Goal: Transaction & Acquisition: Purchase product/service

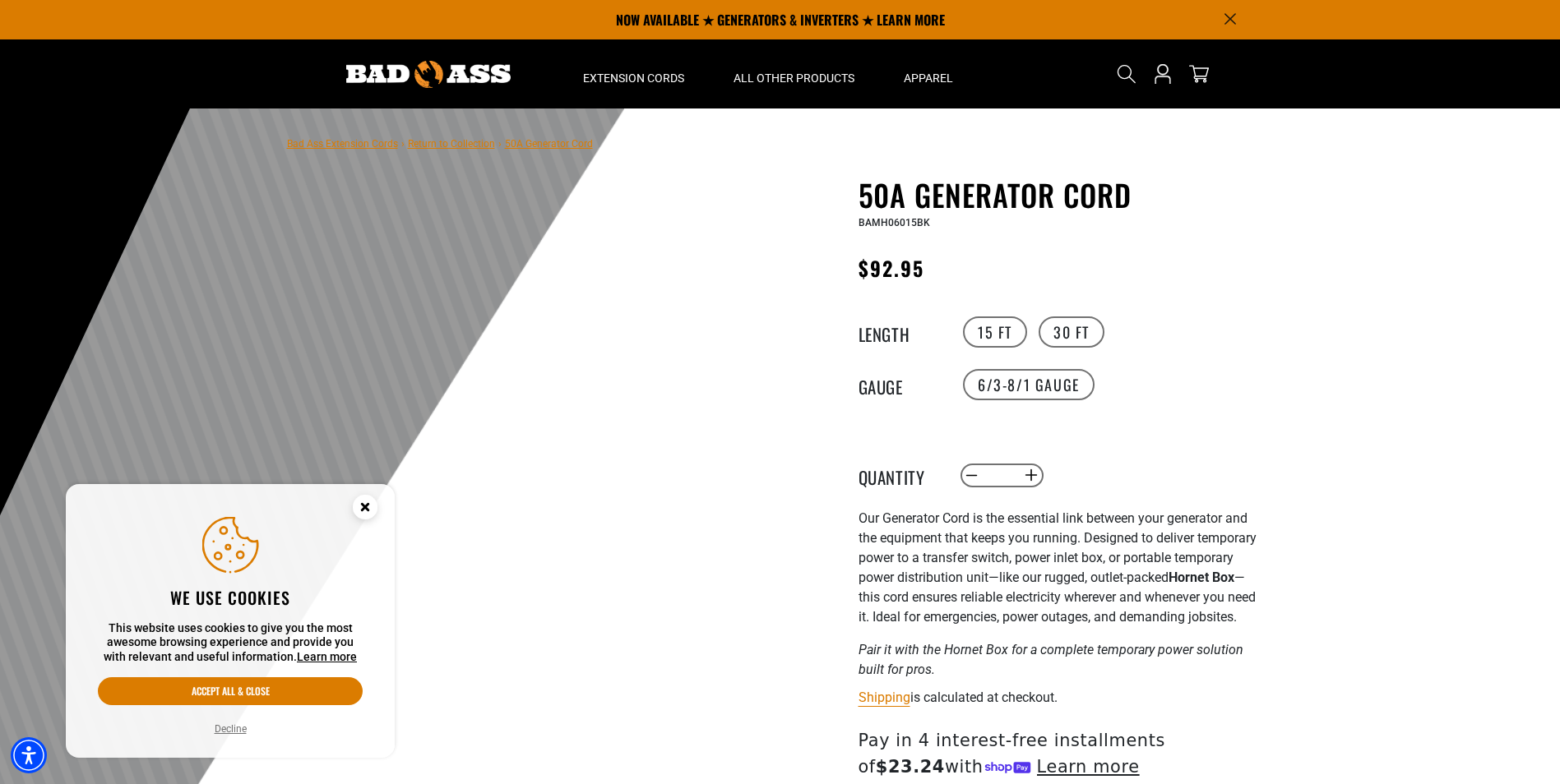
click at [227, 731] on button "Decline" at bounding box center [231, 728] width 42 height 16
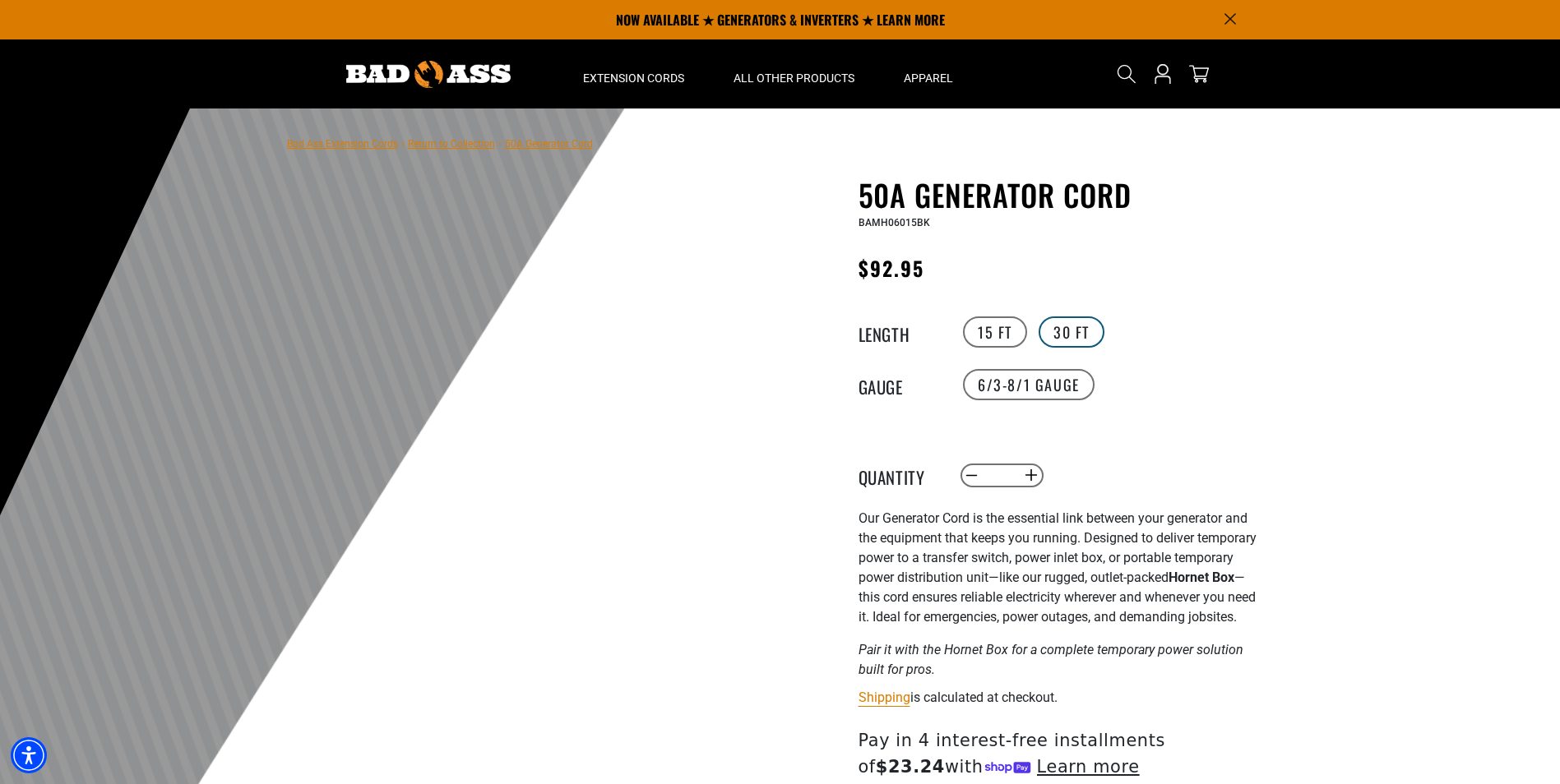
click at [1065, 341] on label "30 FT" at bounding box center [1072, 332] width 66 height 32
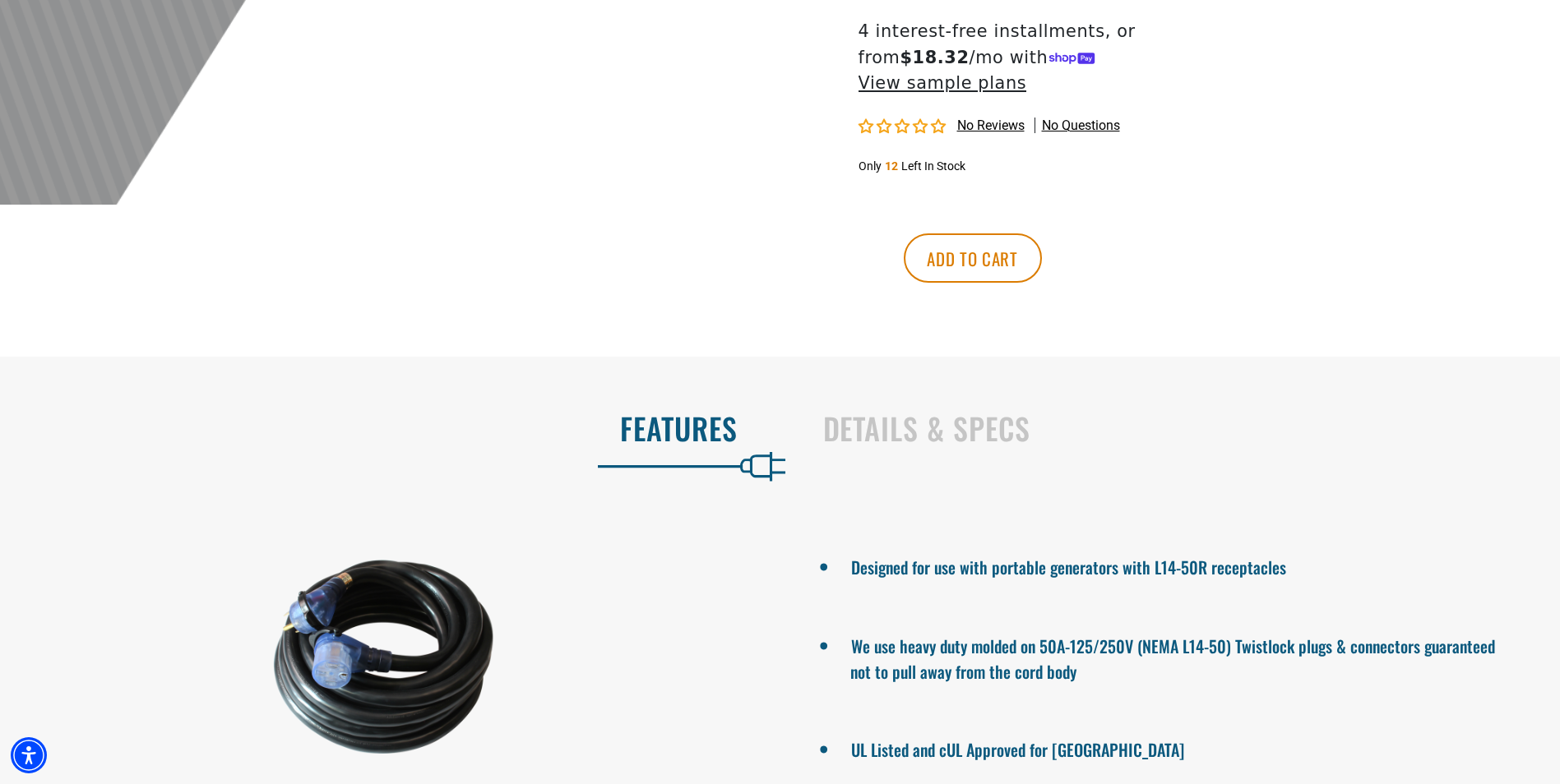
scroll to position [822, 0]
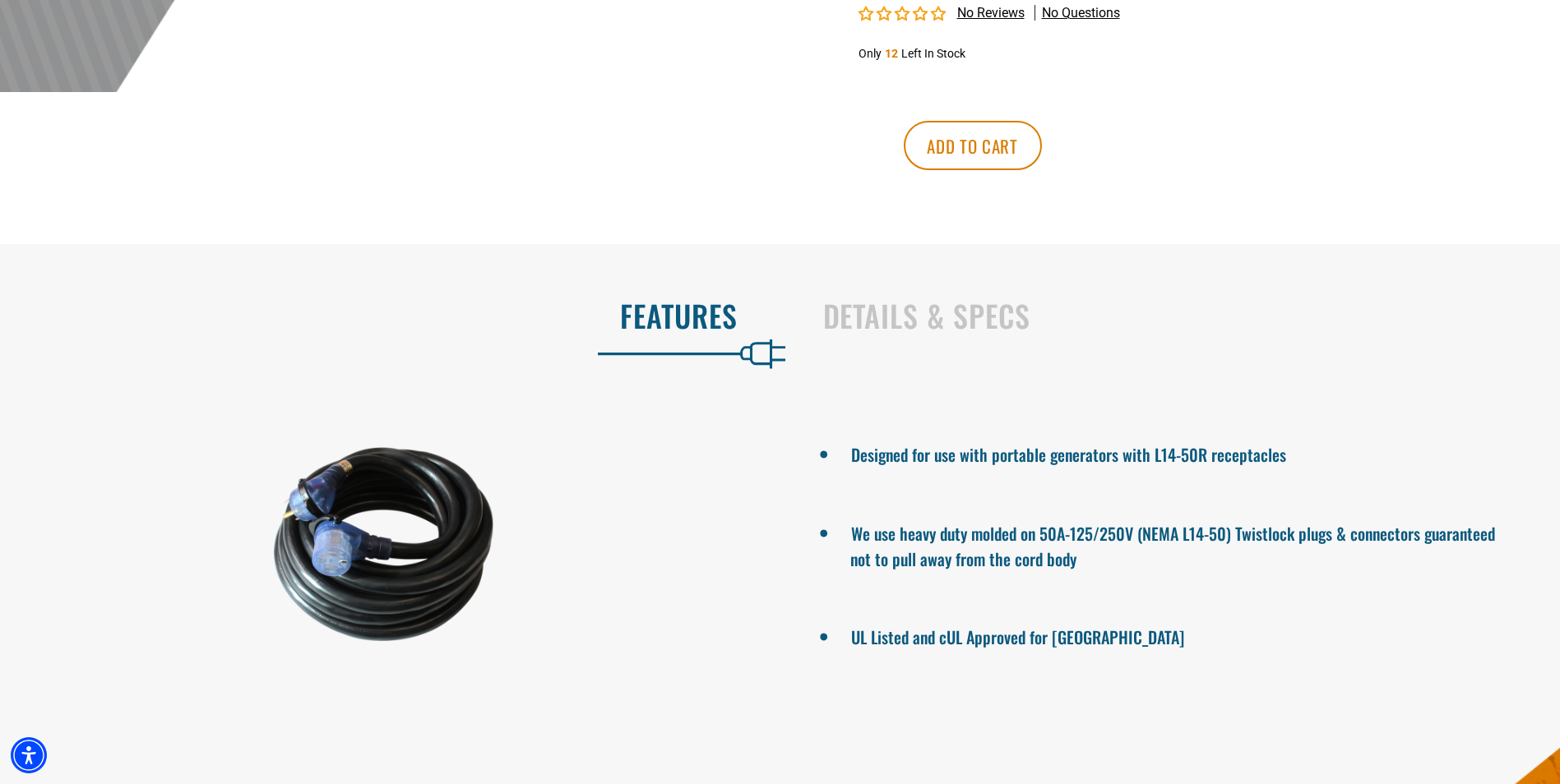
click at [235, 498] on div at bounding box center [384, 544] width 768 height 275
click at [306, 492] on div at bounding box center [384, 544] width 768 height 275
click at [924, 299] on h2 "Details & Specs" at bounding box center [1175, 316] width 703 height 34
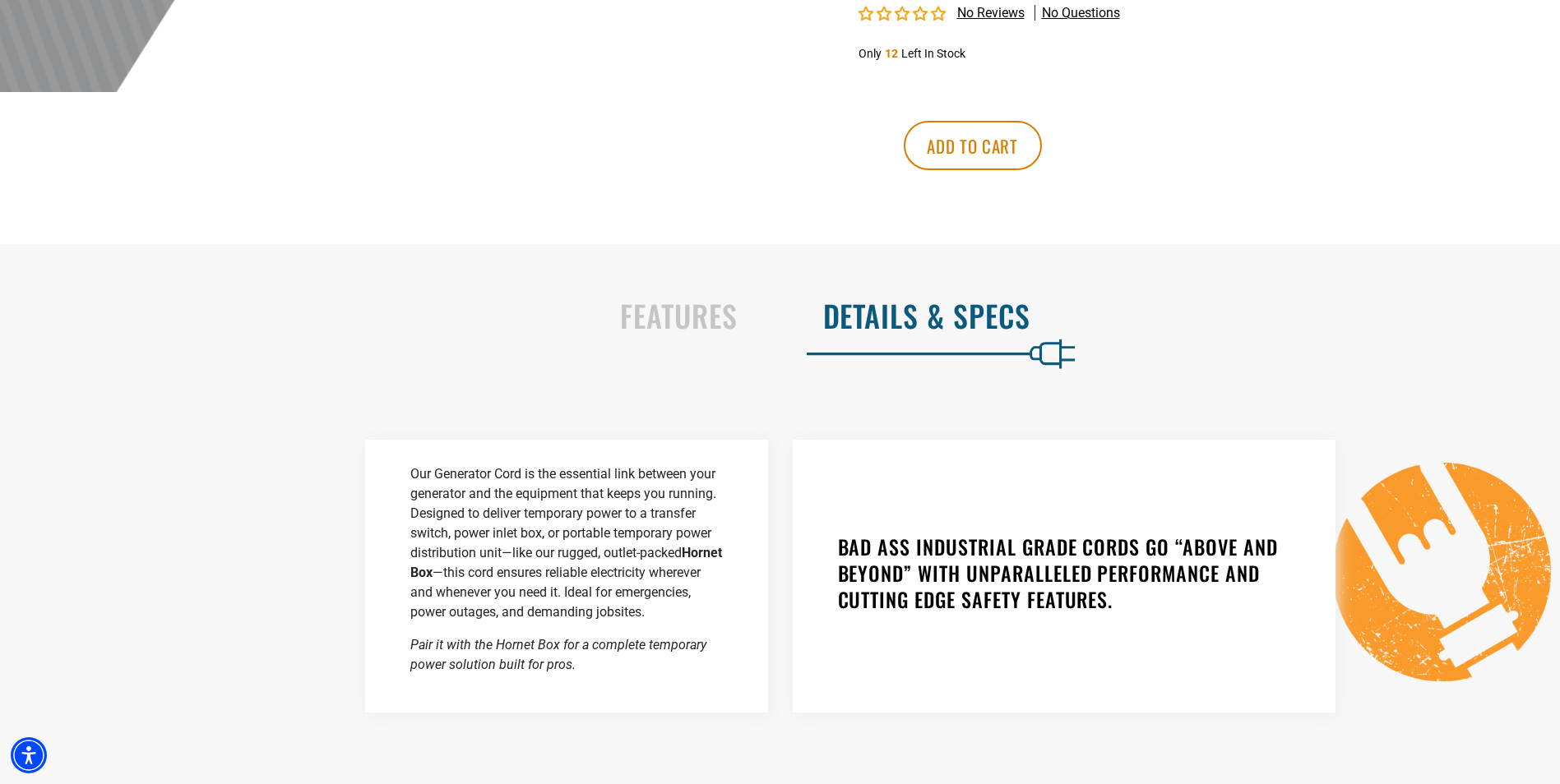
click at [924, 299] on h2 "Details & Specs" at bounding box center [1175, 316] width 703 height 34
click at [537, 624] on div "Our Generator Cord is the essential link between your generator and the equipme…" at bounding box center [566, 575] width 403 height 273
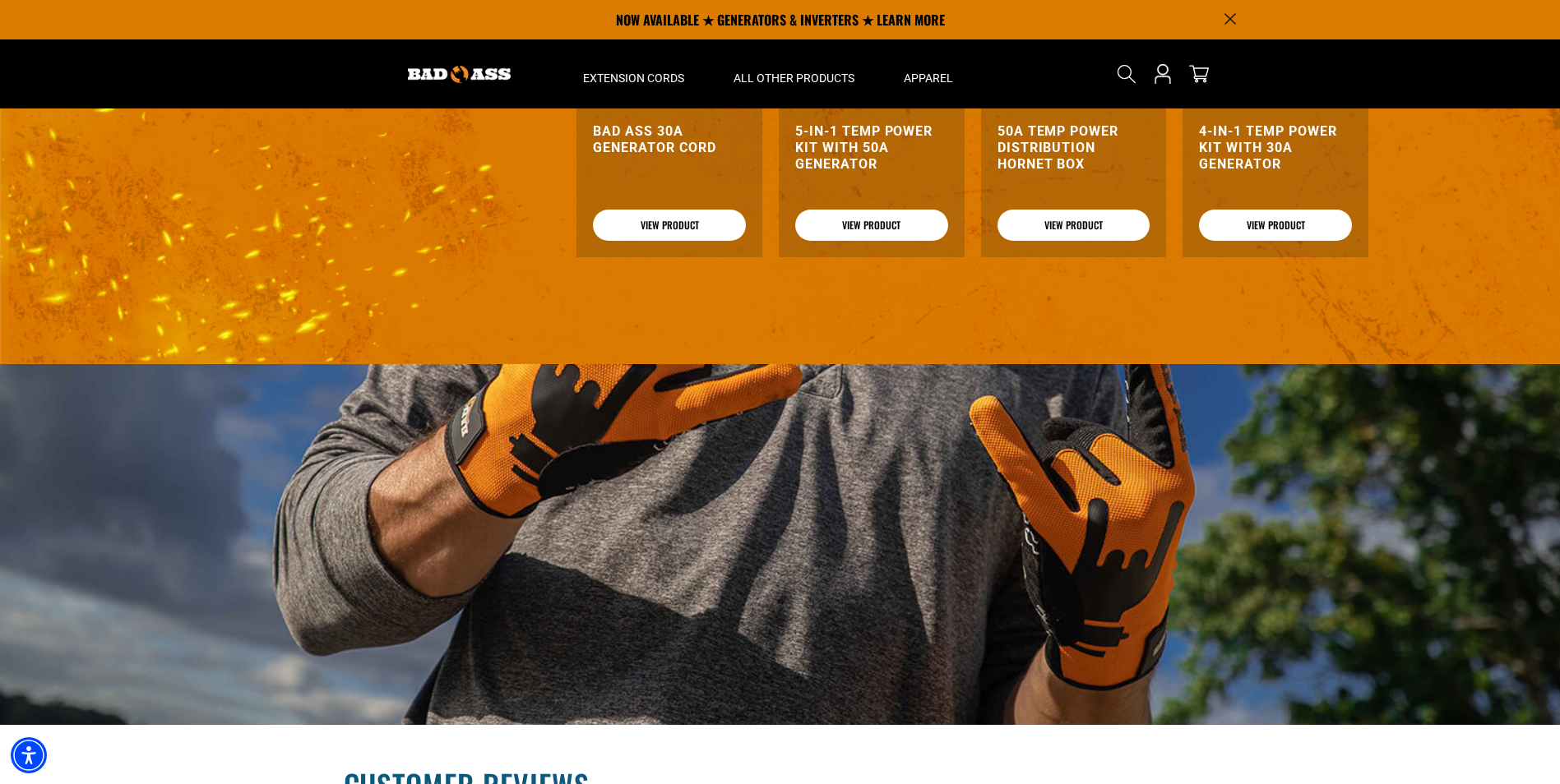
scroll to position [1891, 0]
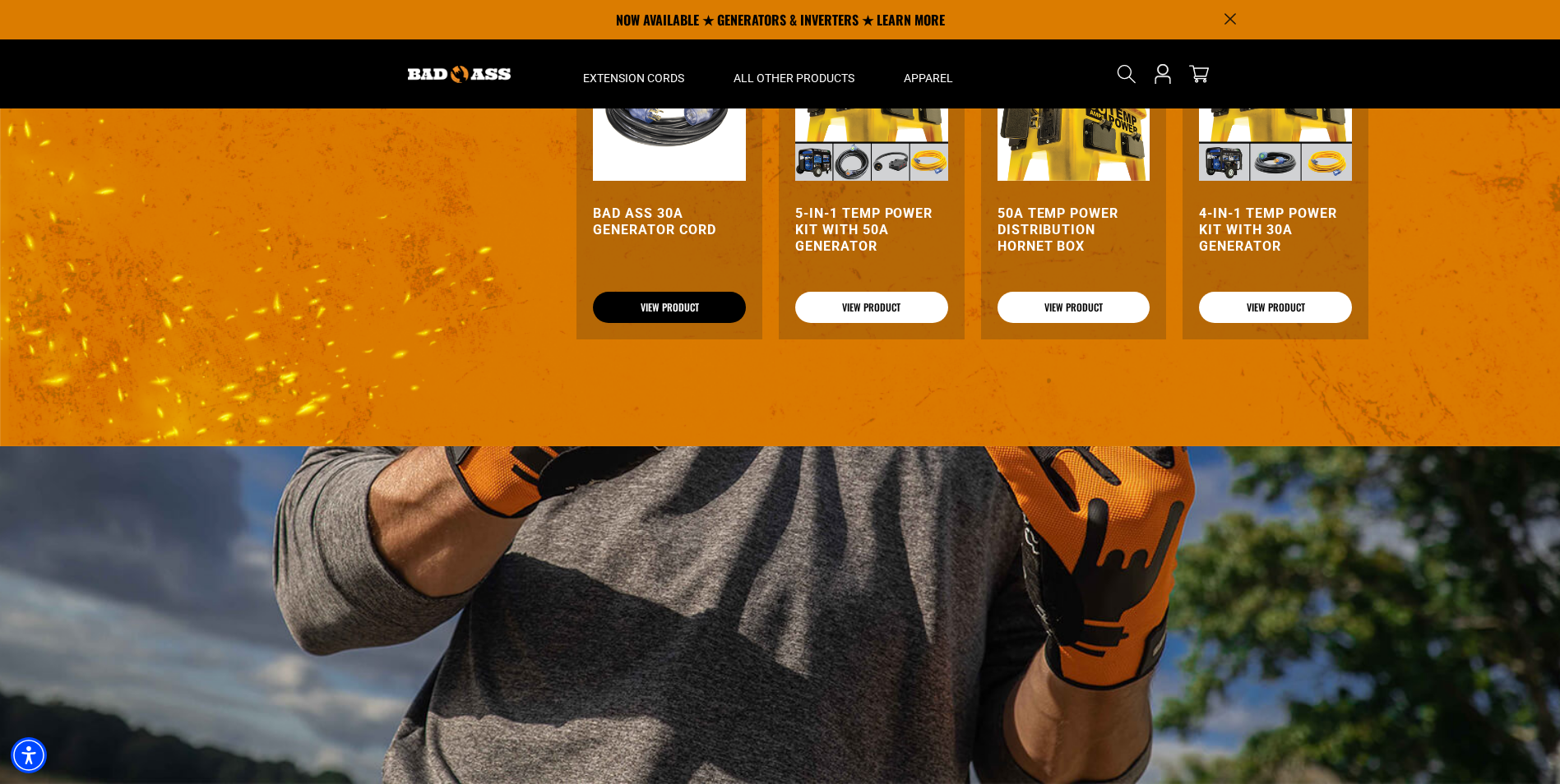
click at [673, 300] on link "View Product" at bounding box center [669, 307] width 153 height 32
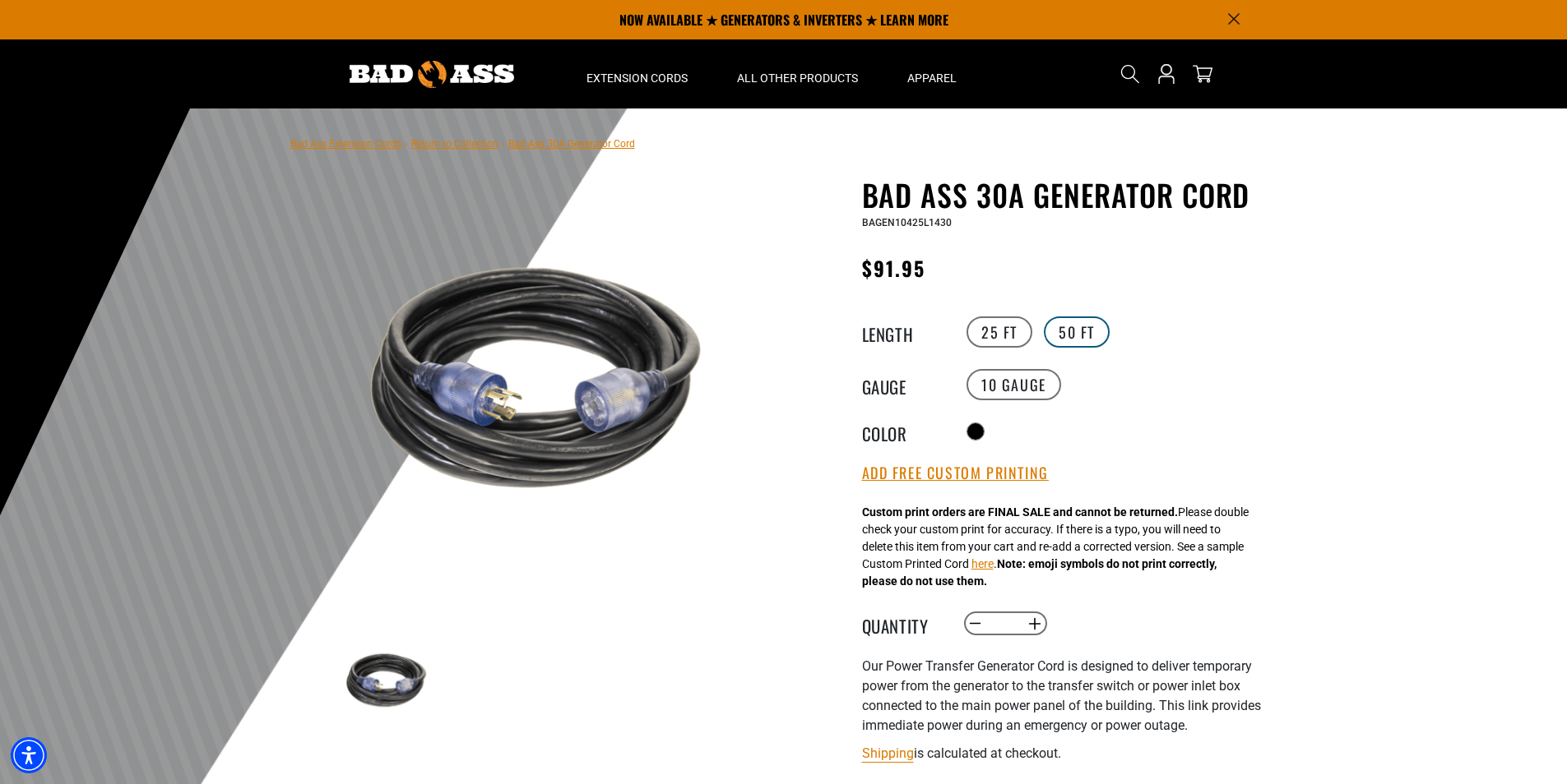
click at [1086, 328] on label "50 FT" at bounding box center [1077, 332] width 66 height 32
click at [956, 481] on button "Add Free Custom Printing" at bounding box center [955, 473] width 187 height 18
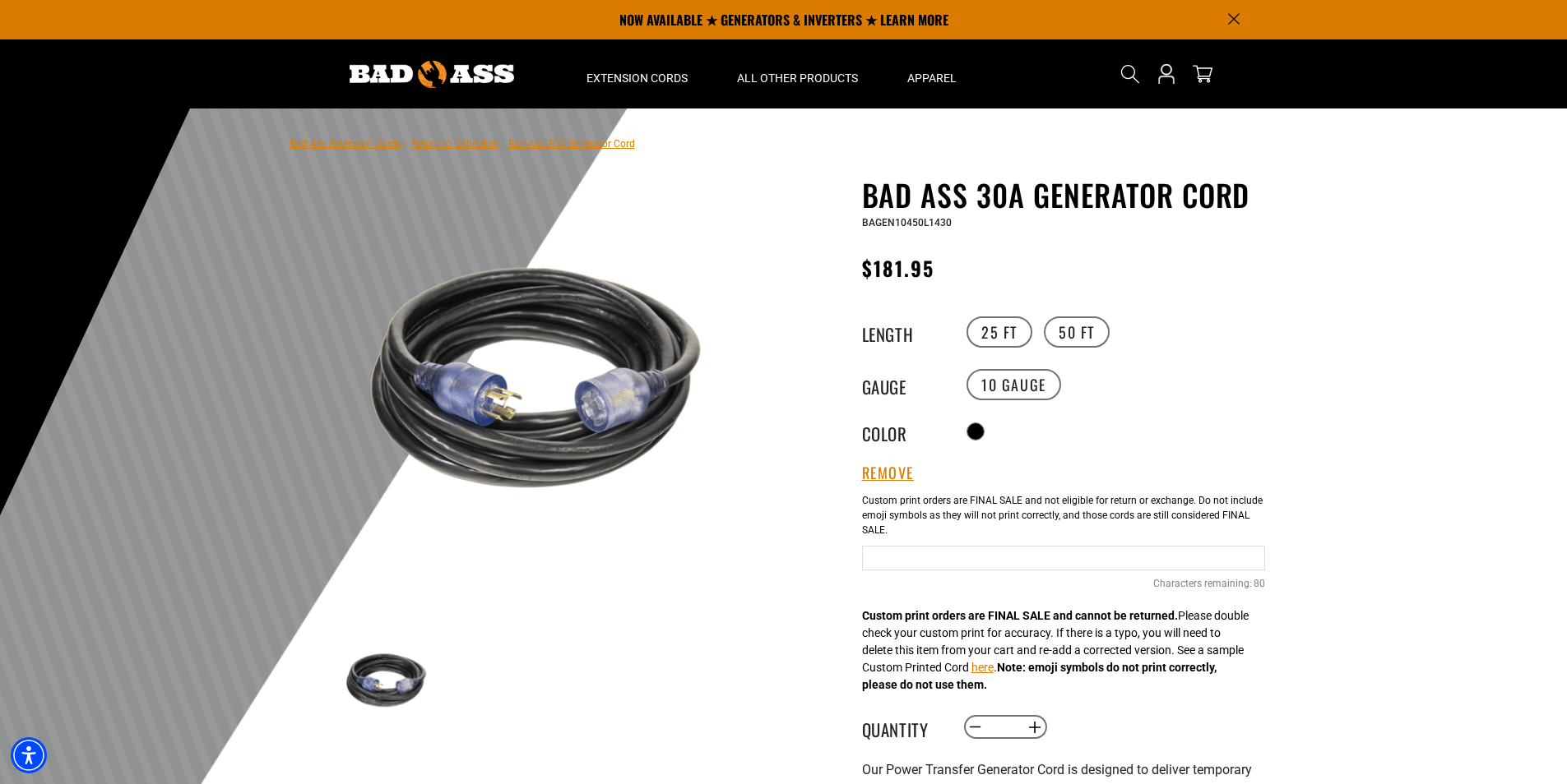
click at [937, 562] on input "Text field" at bounding box center [1063, 558] width 403 height 25
type input "**********"
click at [994, 669] on button "here" at bounding box center [982, 668] width 22 height 17
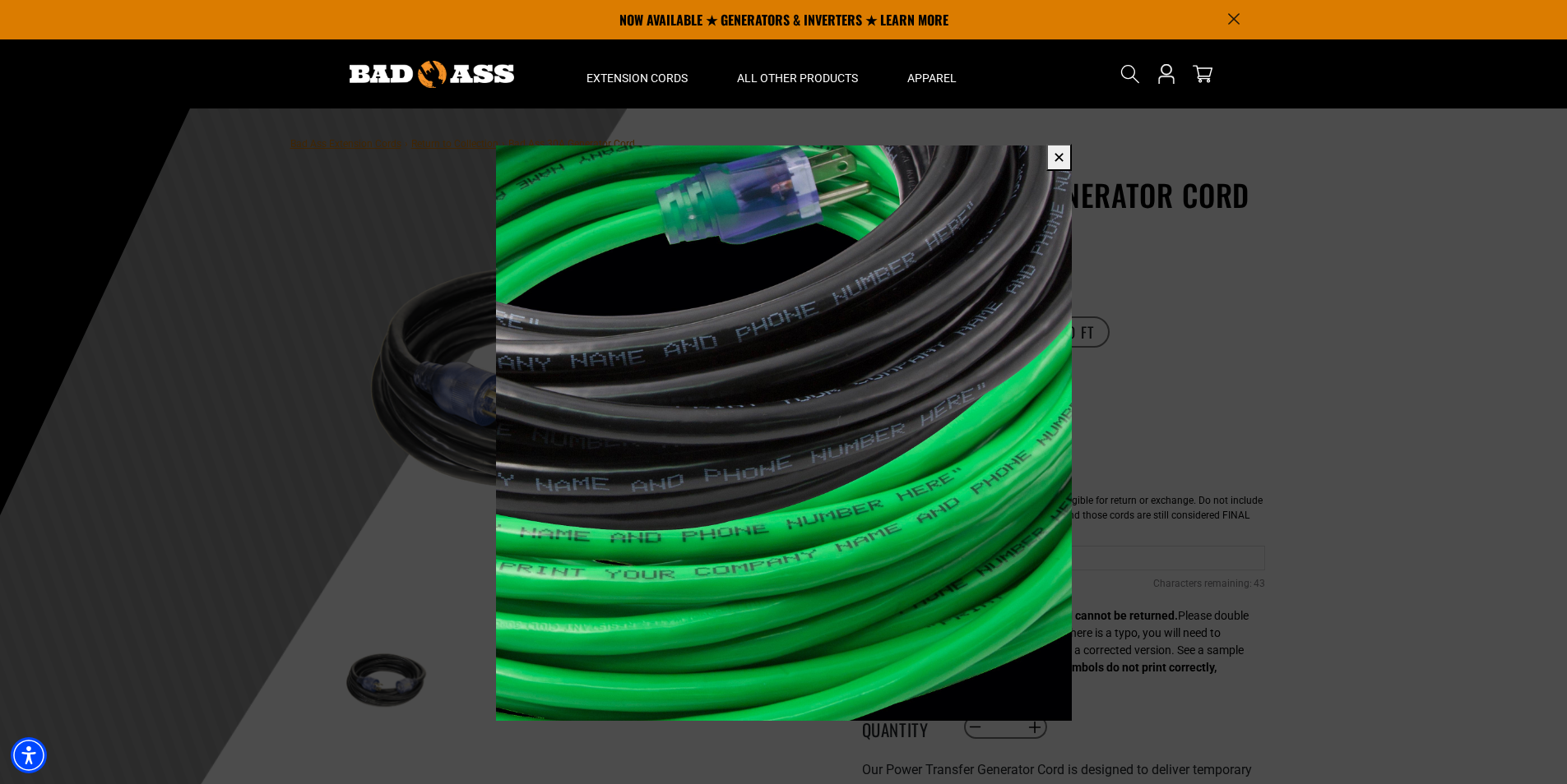
click at [1062, 166] on button "✕" at bounding box center [1058, 157] width 26 height 27
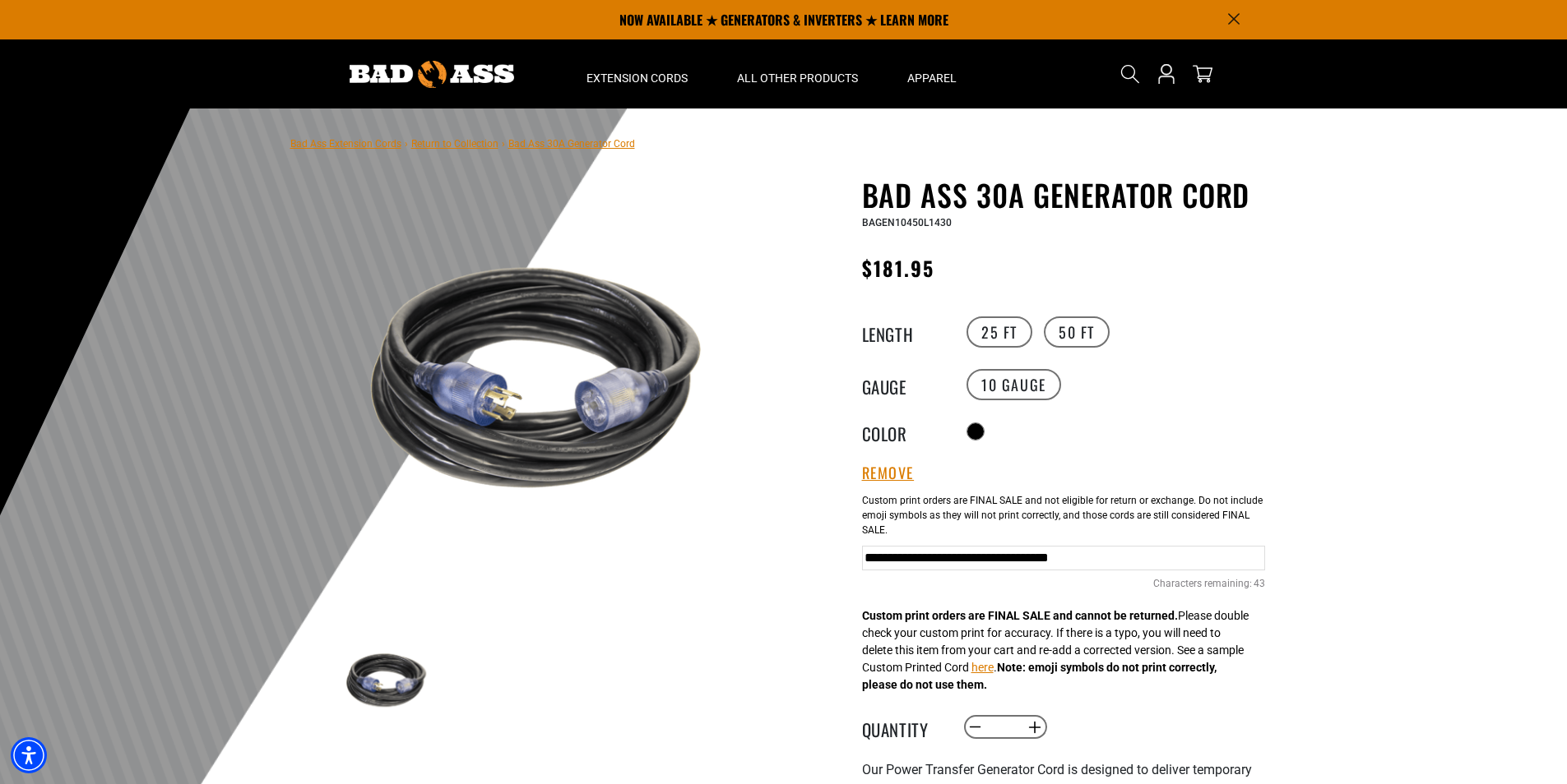
drag, startPoint x: 1112, startPoint y: 549, endPoint x: 456, endPoint y: 499, distance: 657.9
click at [474, 502] on div "1 of 1 Previous Next Previous Next 1 2 1" at bounding box center [784, 702] width 988 height 1048
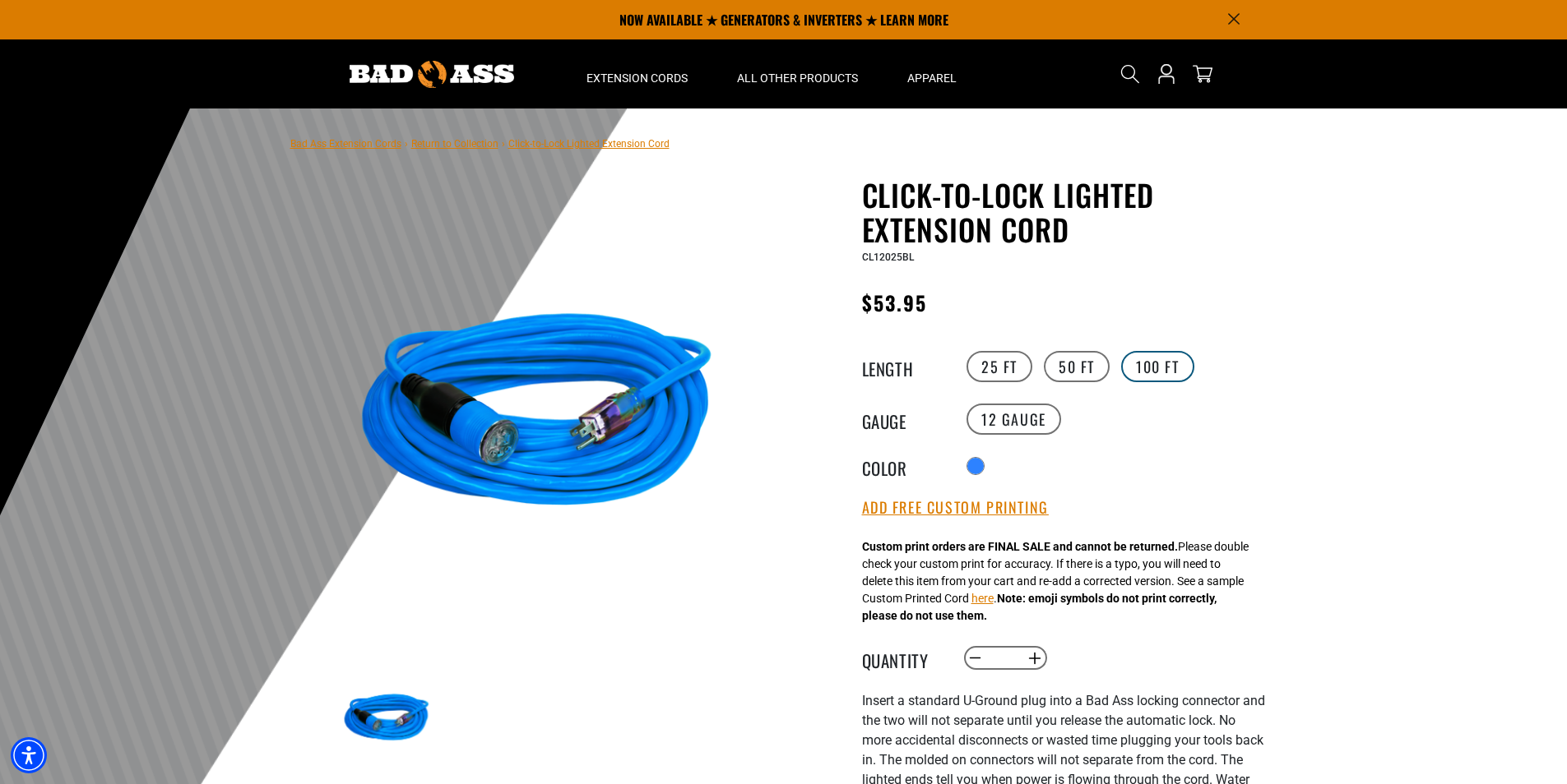
click at [1181, 363] on label "100 FT" at bounding box center [1158, 367] width 73 height 32
click at [1006, 371] on label "25 FT" at bounding box center [999, 367] width 66 height 32
click at [1090, 375] on label "50 FT" at bounding box center [1077, 367] width 66 height 32
click at [1093, 422] on label "10 Gauge" at bounding box center [1120, 419] width 95 height 32
